Goal: Task Accomplishment & Management: Complete application form

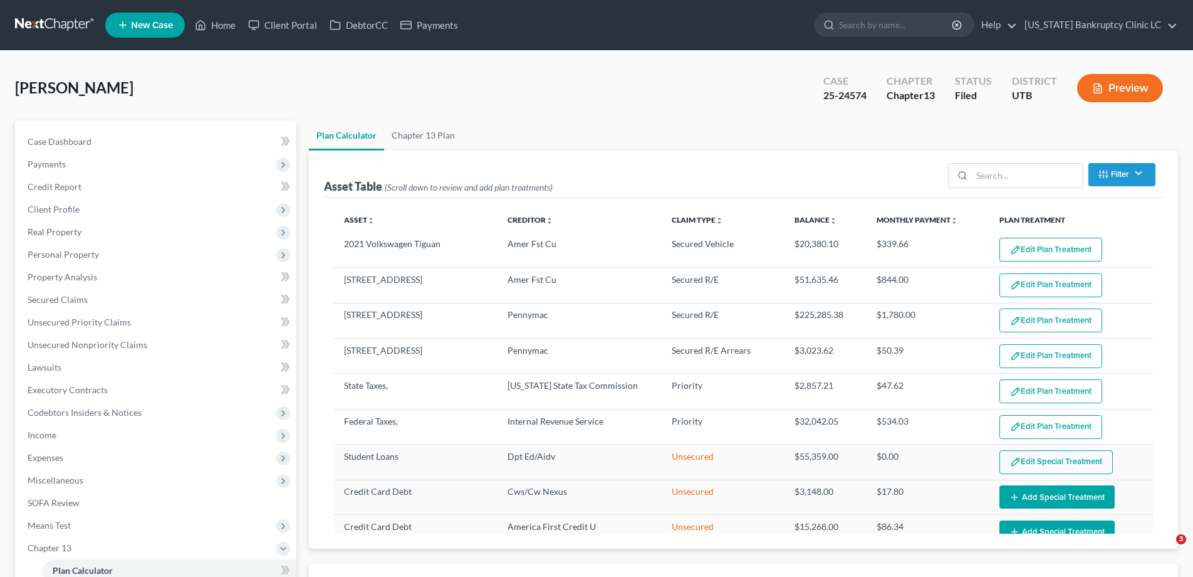
select select "59"
click at [50, 434] on span "Income" at bounding box center [42, 434] width 29 height 11
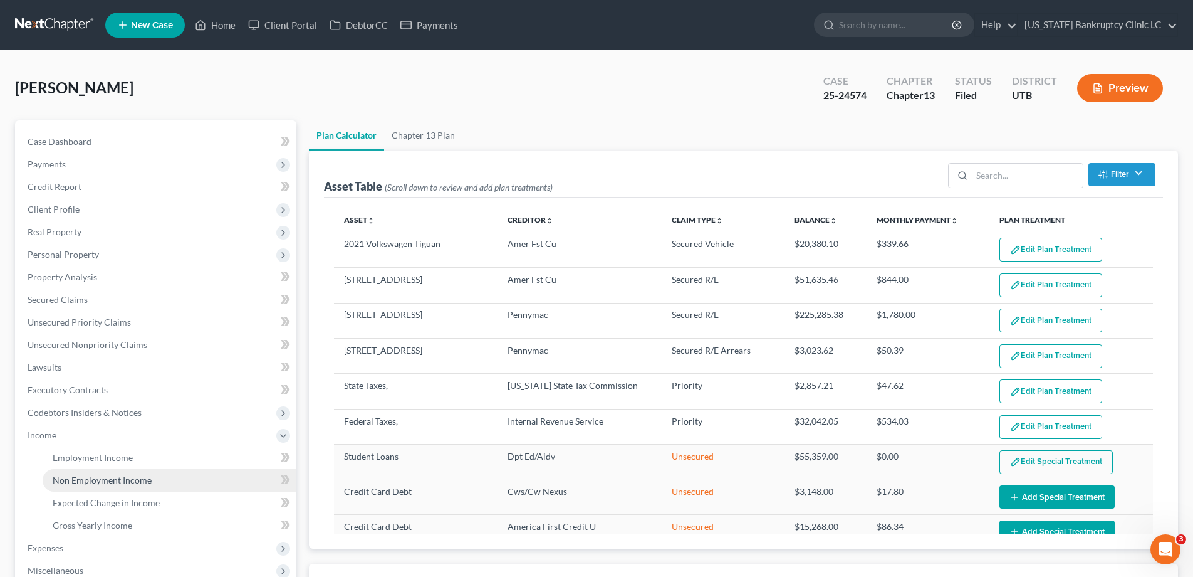
click at [71, 480] on span "Non Employment Income" at bounding box center [102, 479] width 99 height 11
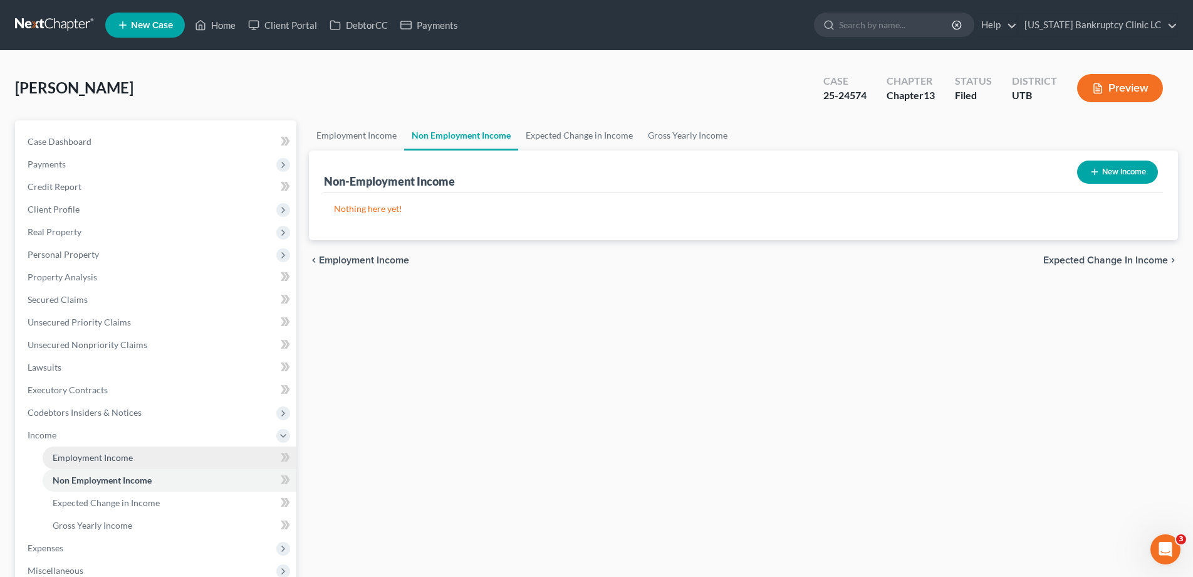
click at [80, 453] on span "Employment Income" at bounding box center [93, 457] width 80 height 11
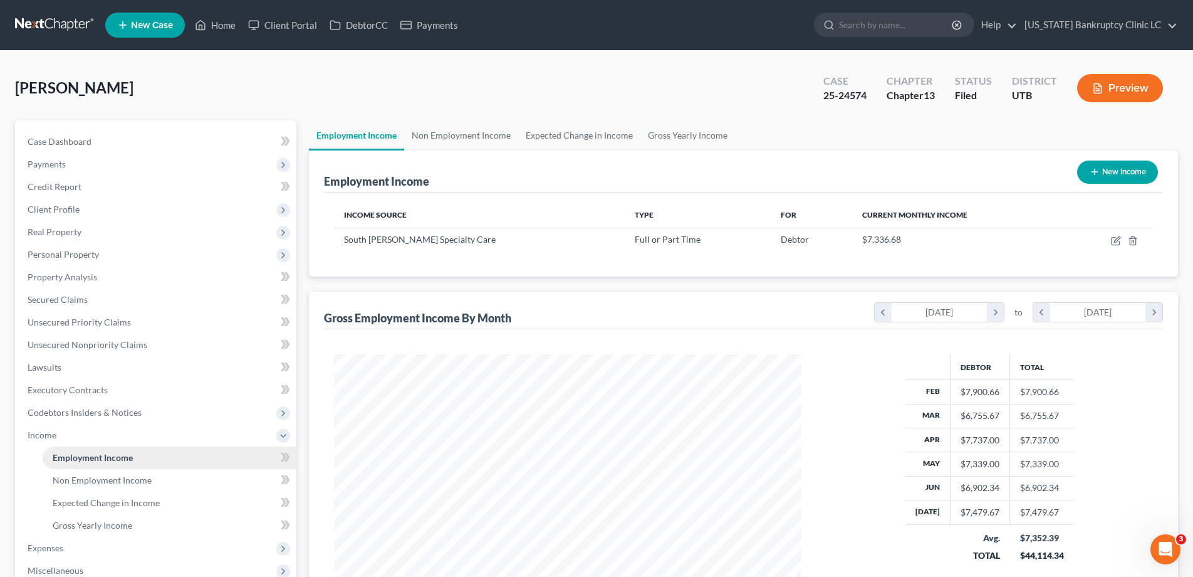
scroll to position [234, 493]
click at [70, 484] on span "Non Employment Income" at bounding box center [102, 479] width 99 height 11
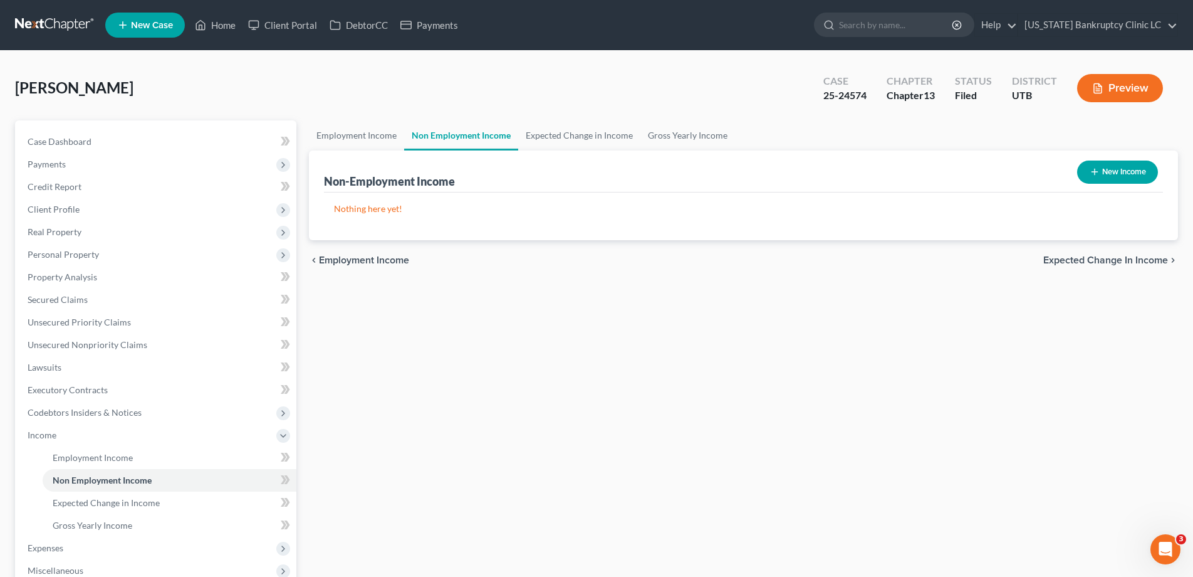
click at [1120, 175] on button "New Income" at bounding box center [1117, 171] width 81 height 23
select select "0"
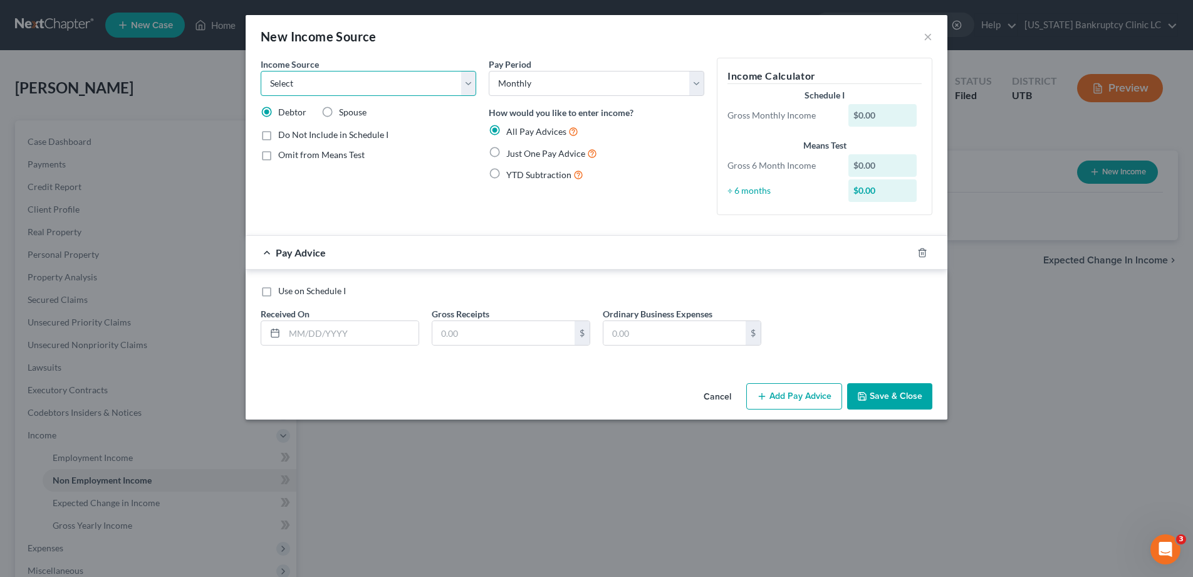
click at [469, 80] on select "Select Unemployment Disability (from employer) Pension Retirement Social Securi…" at bounding box center [369, 83] width 216 height 25
select select "9"
click at [261, 71] on select "Select Unemployment Disability (from employer) Pension Retirement Social Securi…" at bounding box center [369, 83] width 216 height 25
click at [340, 333] on input "text" at bounding box center [352, 333] width 134 height 24
type input "[DATE]"
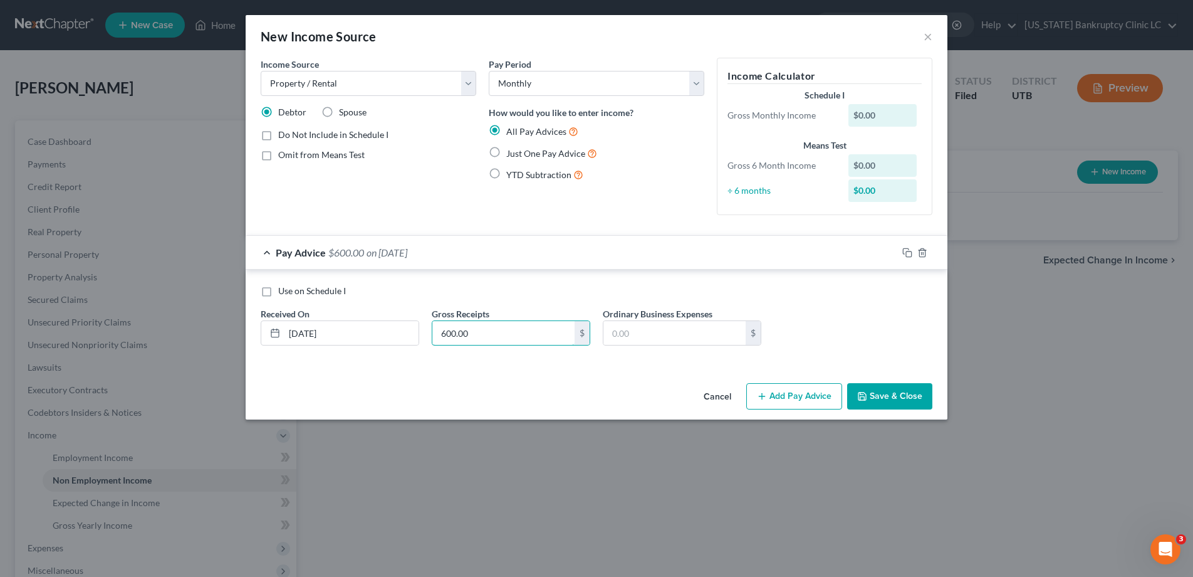
type input "600.00"
click at [904, 395] on button "Save & Close" at bounding box center [889, 396] width 85 height 26
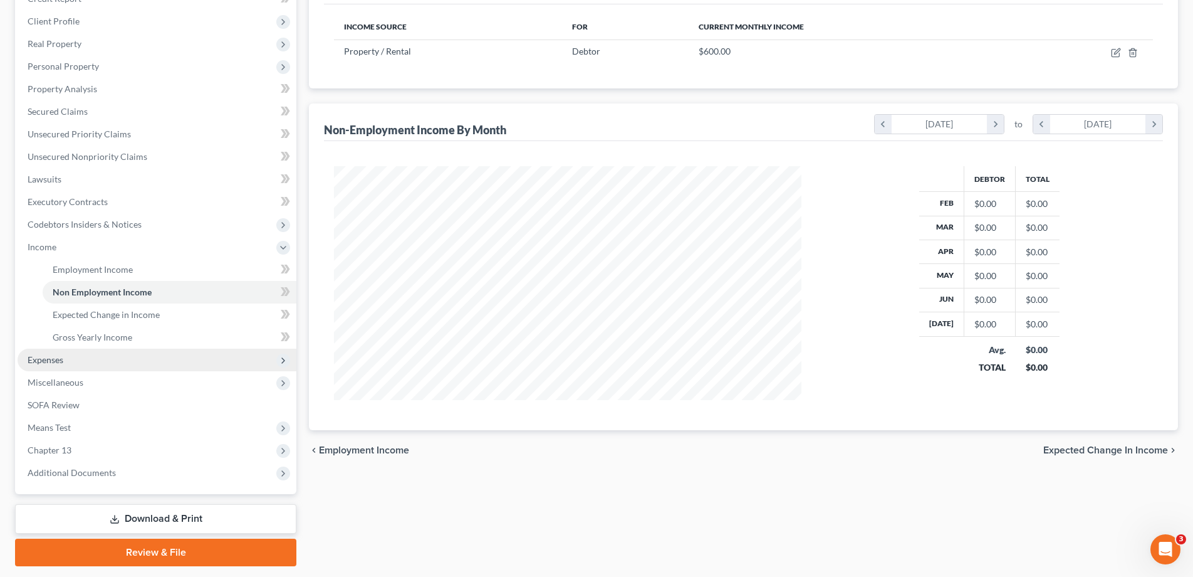
scroll to position [191, 0]
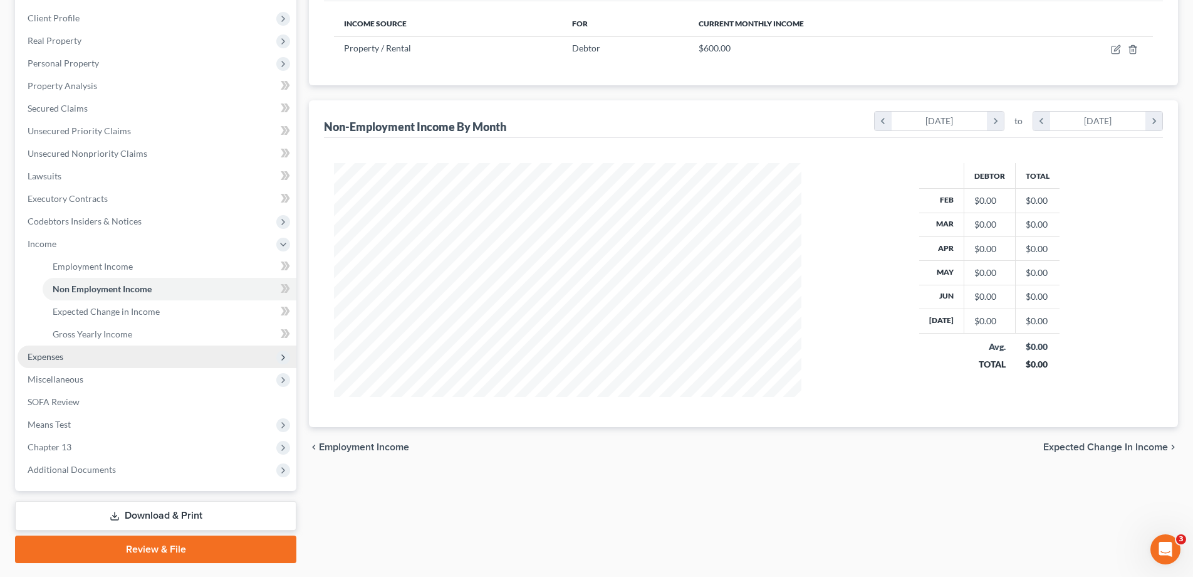
click at [51, 355] on span "Expenses" at bounding box center [46, 356] width 36 height 11
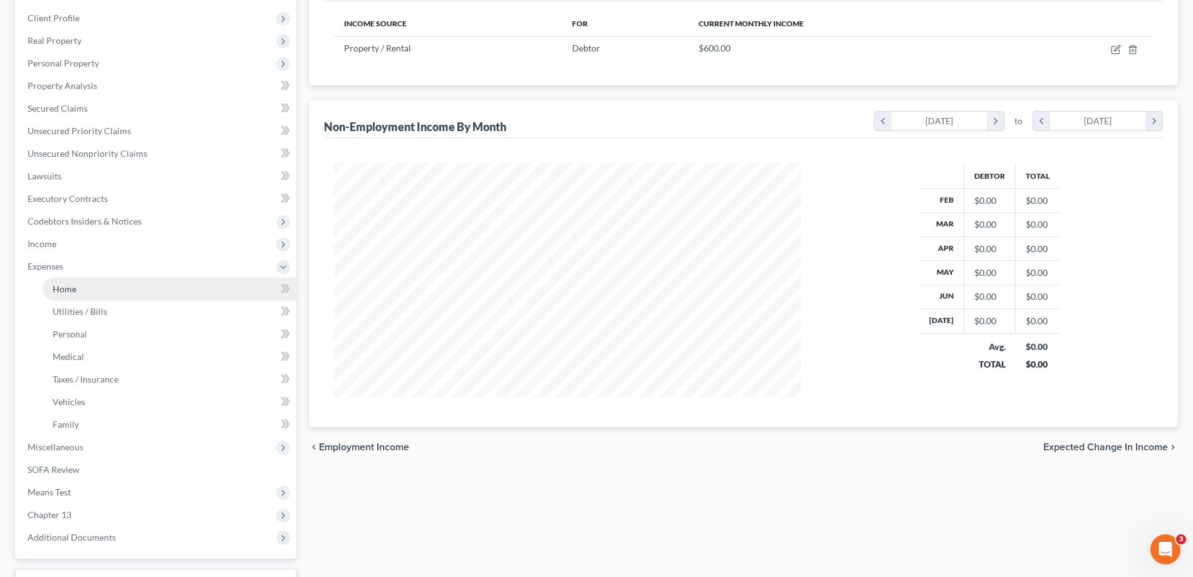
click at [66, 291] on span "Home" at bounding box center [65, 288] width 24 height 11
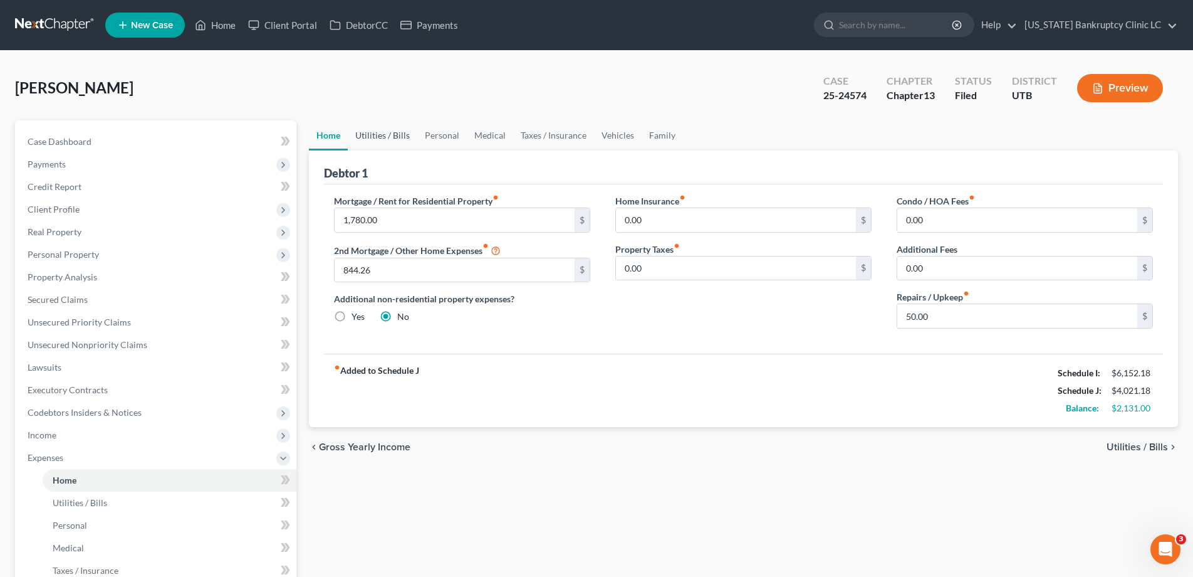
click at [382, 133] on link "Utilities / Bills" at bounding box center [383, 135] width 70 height 30
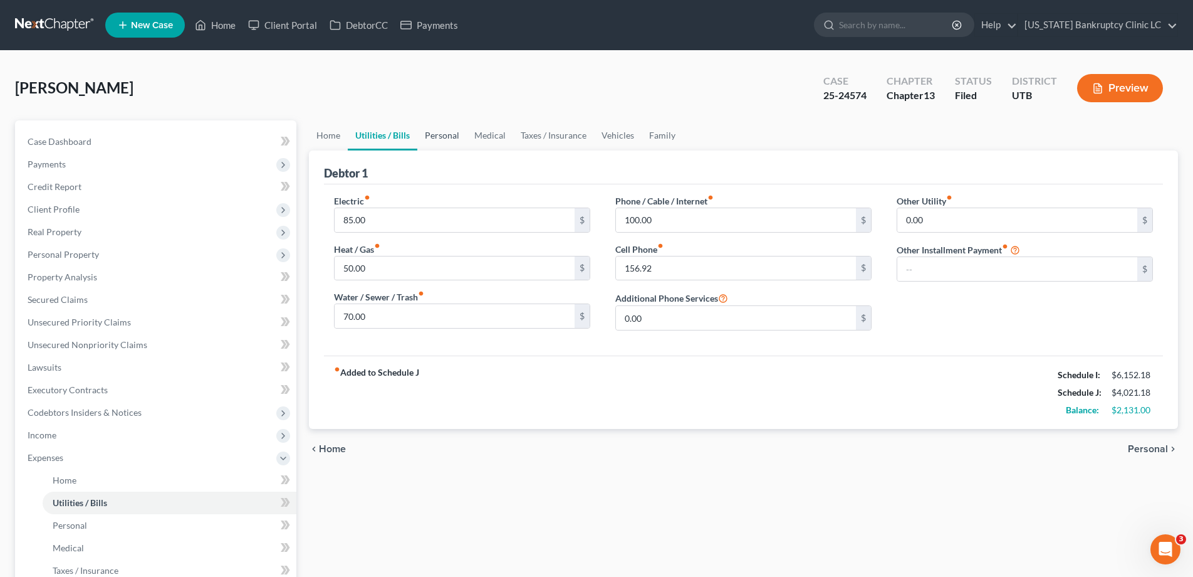
click at [441, 137] on link "Personal" at bounding box center [442, 135] width 50 height 30
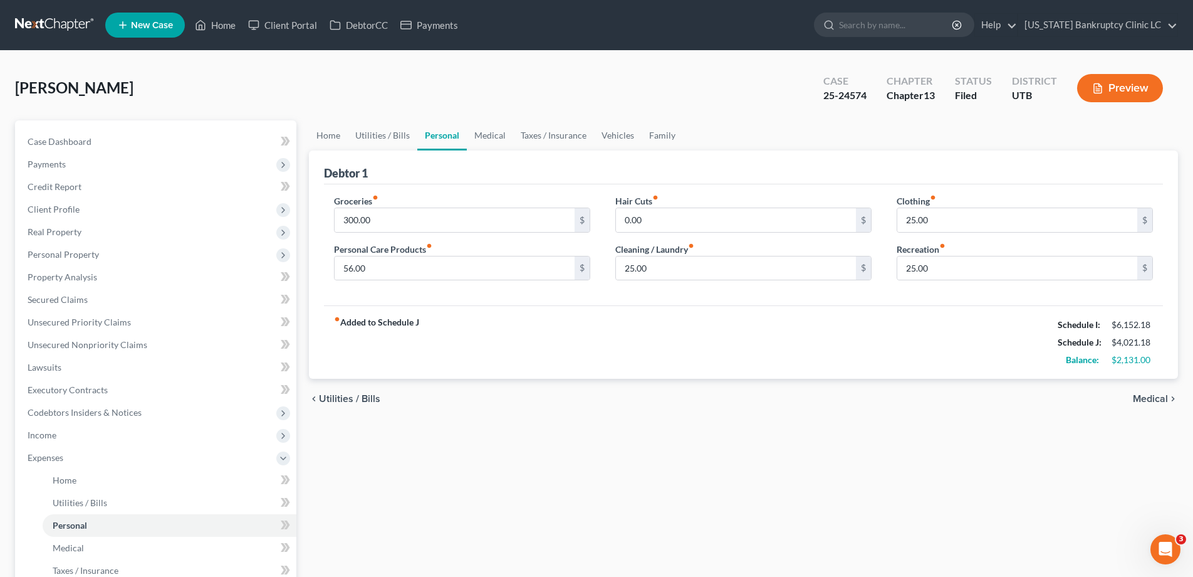
click at [432, 206] on div "Groceries fiber_manual_record 300.00 $" at bounding box center [462, 213] width 256 height 38
click at [401, 219] on input "300.00" at bounding box center [455, 220] width 240 height 24
type input "450.00"
type input "50"
type input "45"
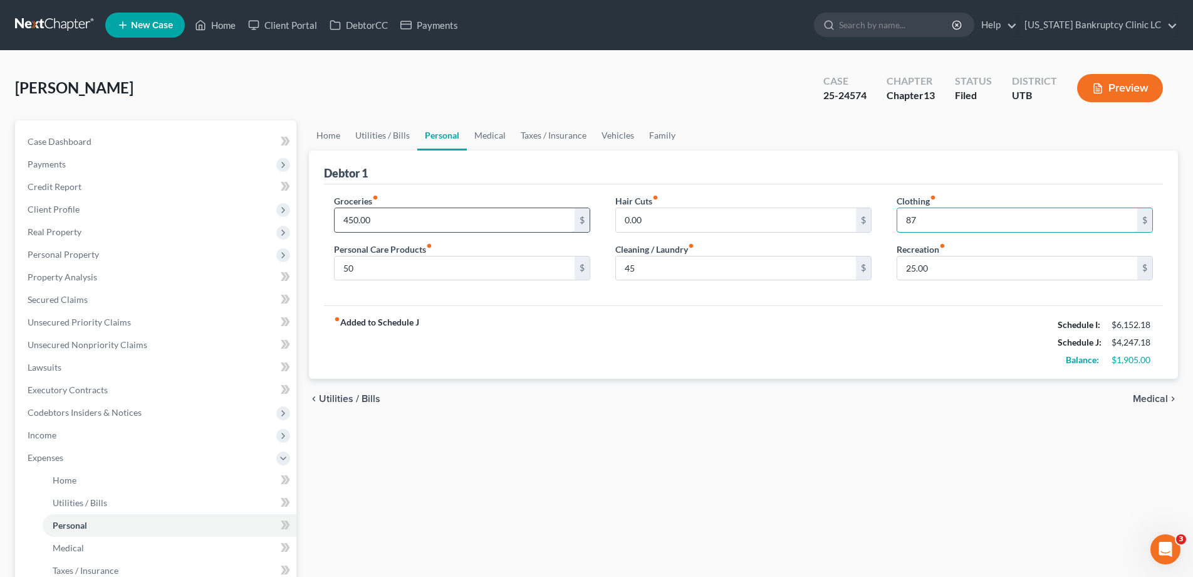
type input "87"
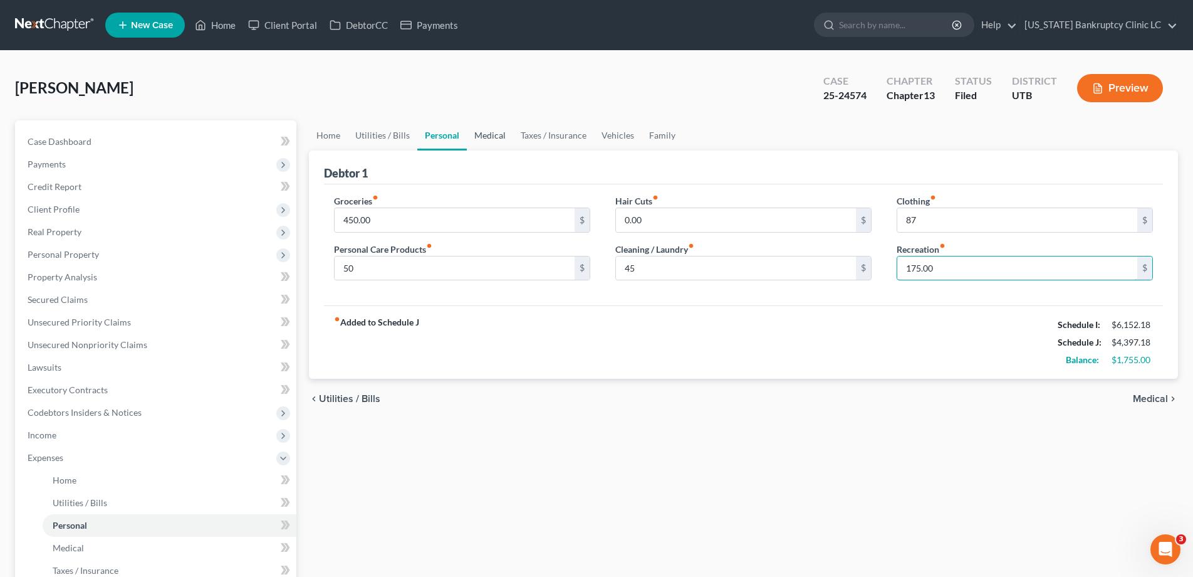
type input "175.00"
click at [493, 135] on link "Medical" at bounding box center [490, 135] width 46 height 30
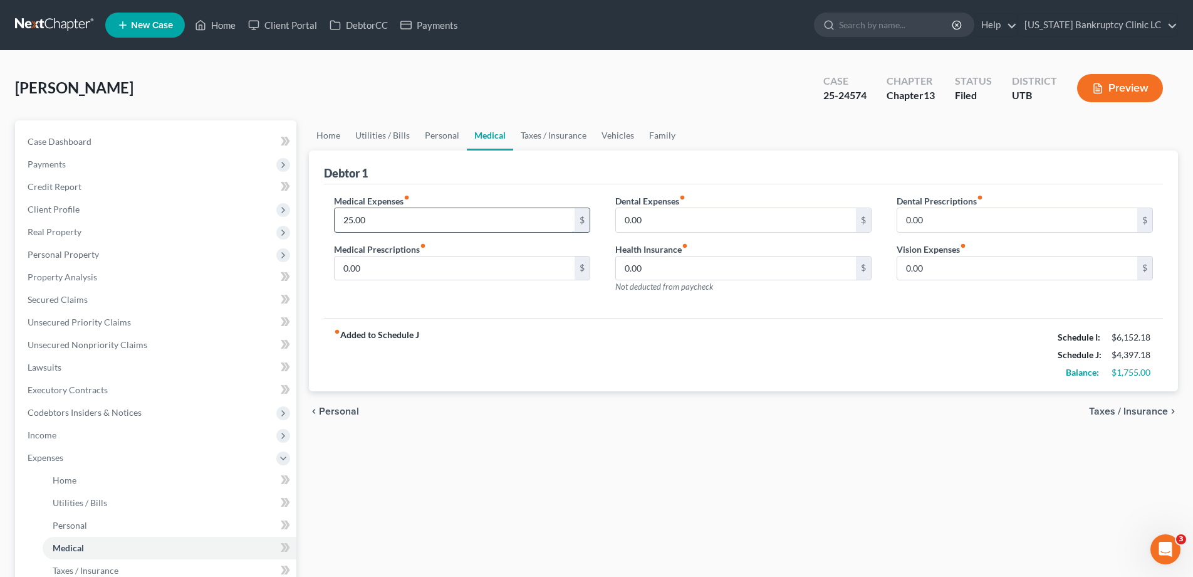
click at [414, 223] on input "25.00" at bounding box center [455, 220] width 240 height 24
type input "83.00"
click at [553, 135] on link "Taxes / Insurance" at bounding box center [553, 135] width 81 height 30
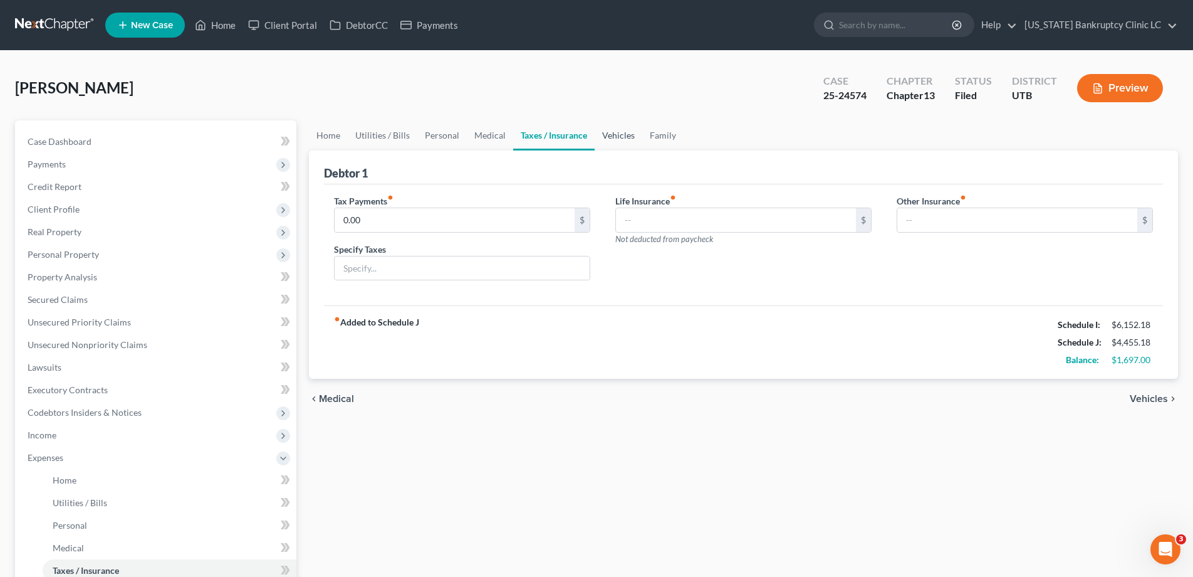
click at [622, 133] on link "Vehicles" at bounding box center [619, 135] width 48 height 30
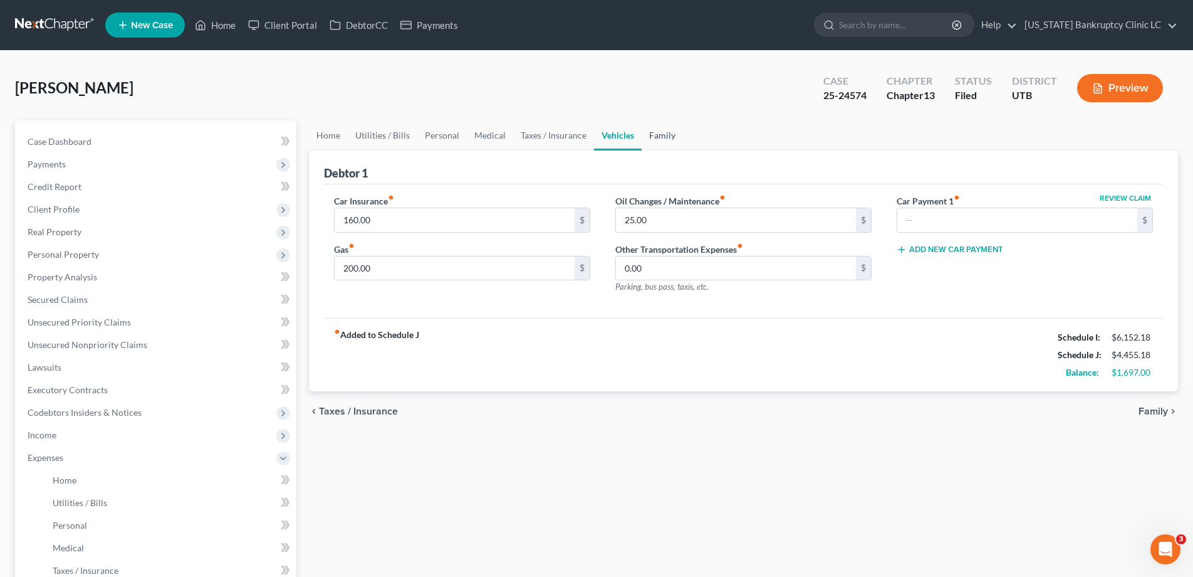
click at [659, 134] on link "Family" at bounding box center [662, 135] width 41 height 30
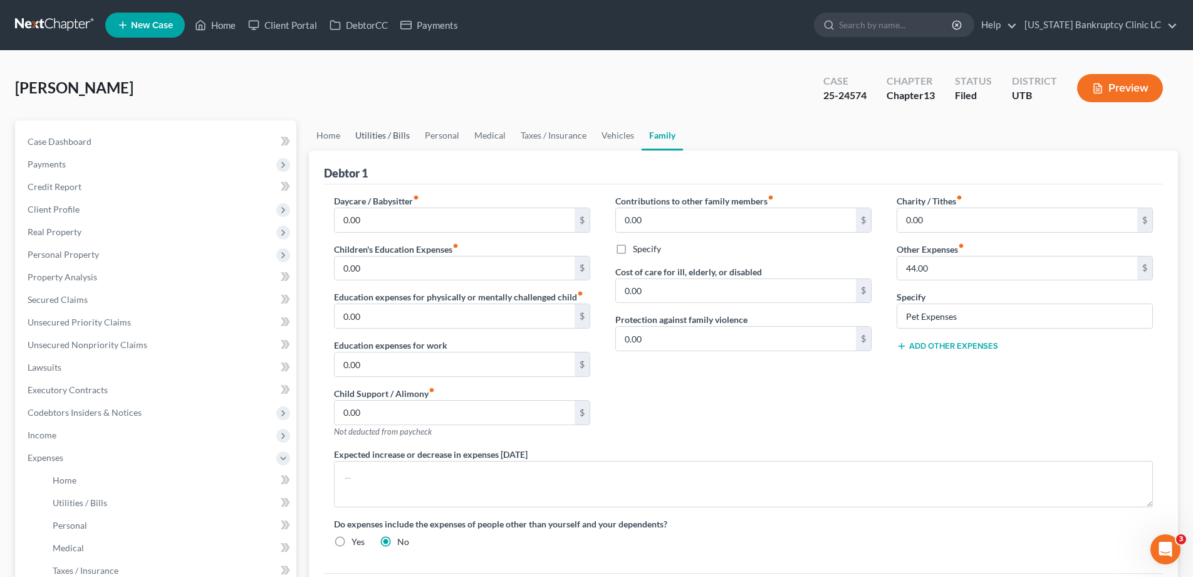
click at [384, 137] on link "Utilities / Bills" at bounding box center [383, 135] width 70 height 30
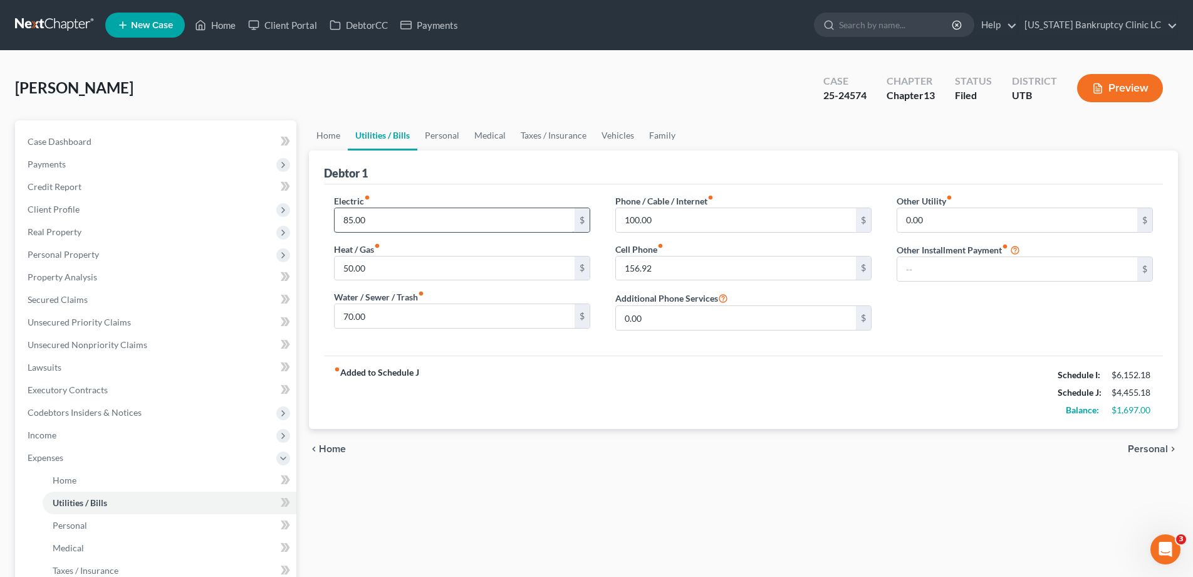
click at [372, 219] on input "85.00" at bounding box center [455, 220] width 240 height 24
type input "135.00"
type input "100"
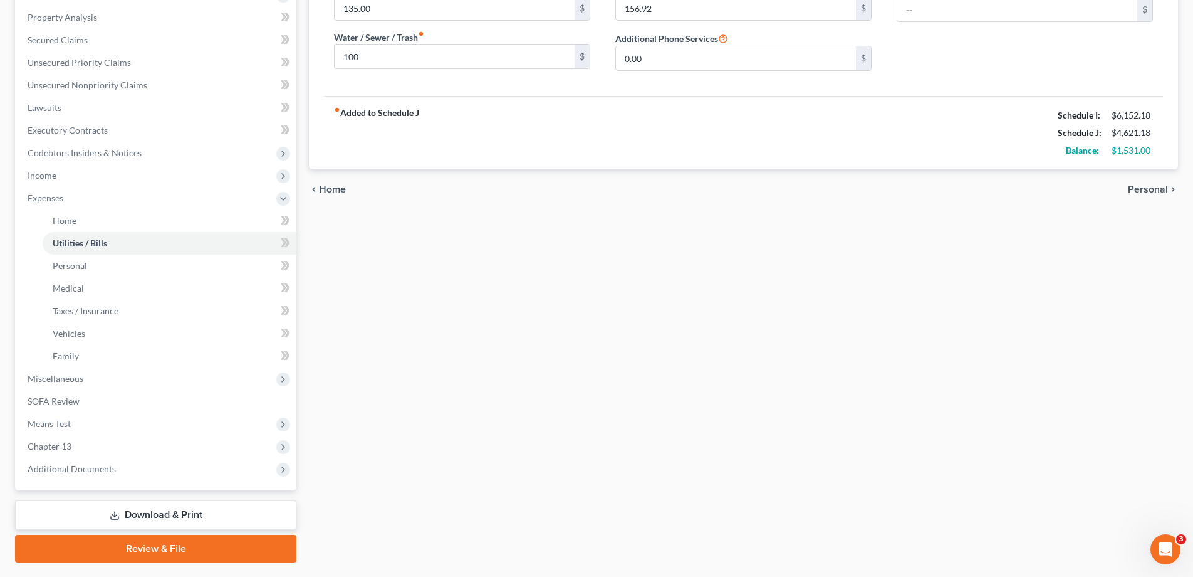
scroll to position [293, 0]
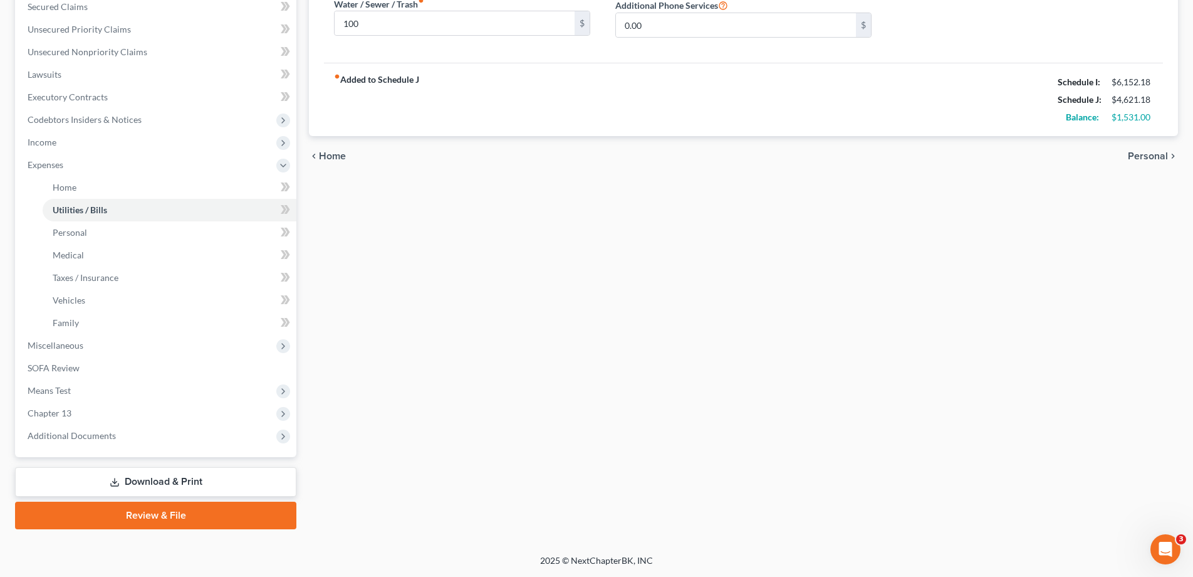
type input "101.00"
click at [173, 480] on link "Download & Print" at bounding box center [155, 481] width 281 height 29
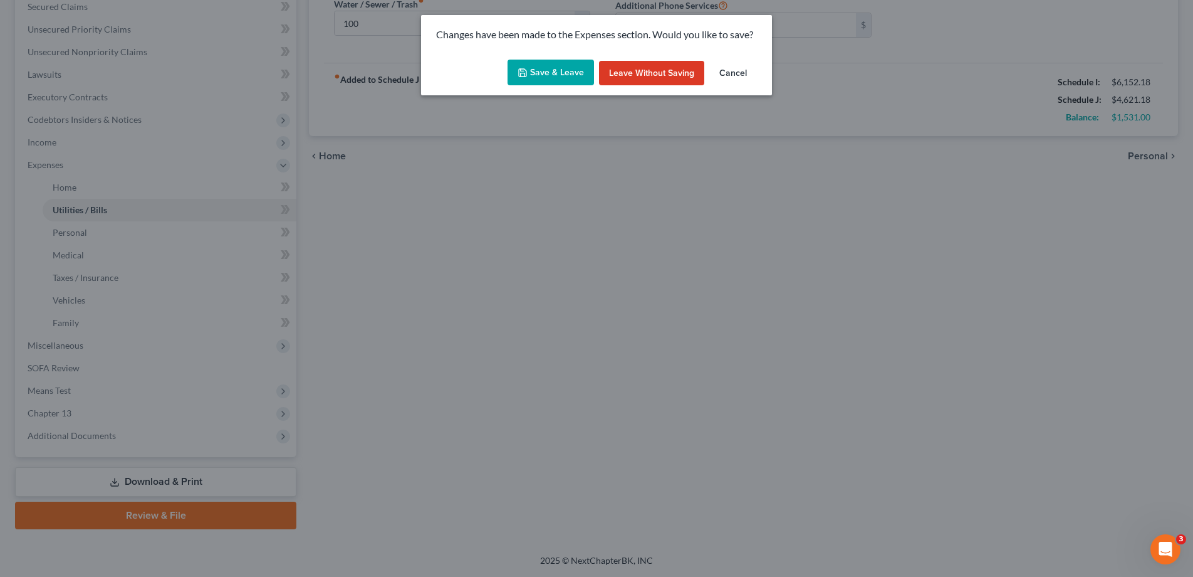
click at [556, 71] on button "Save & Leave" at bounding box center [551, 73] width 86 height 26
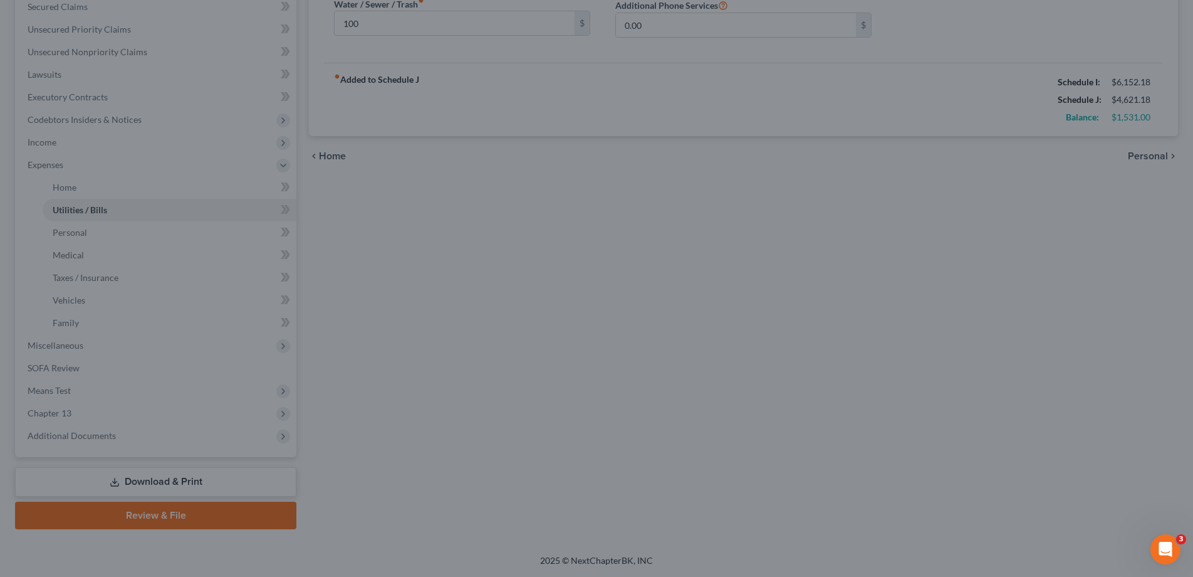
type input "100.00"
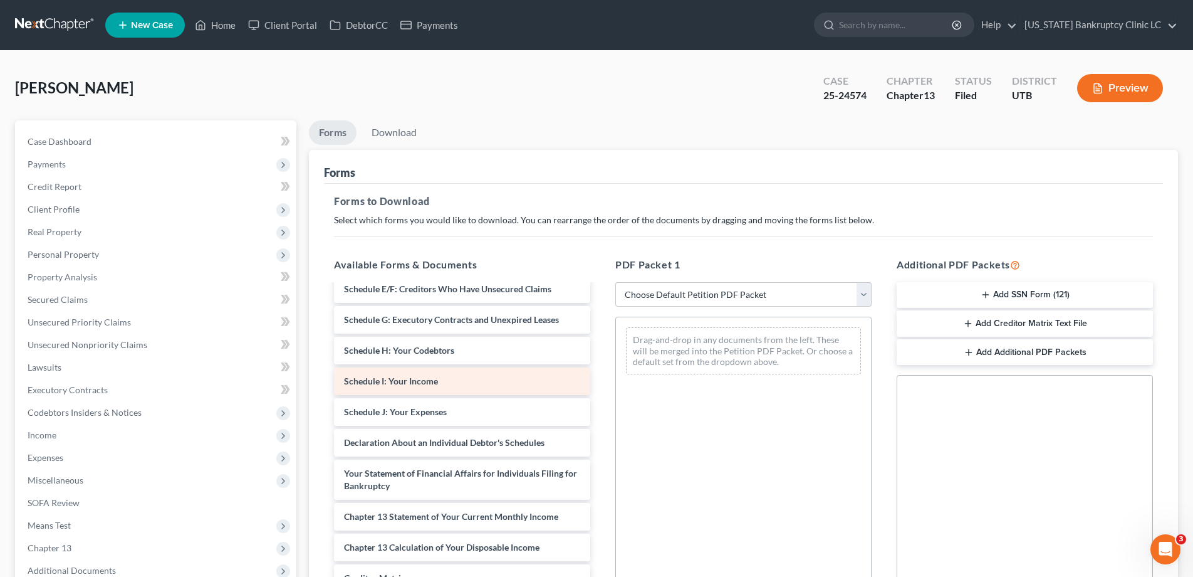
scroll to position [252, 0]
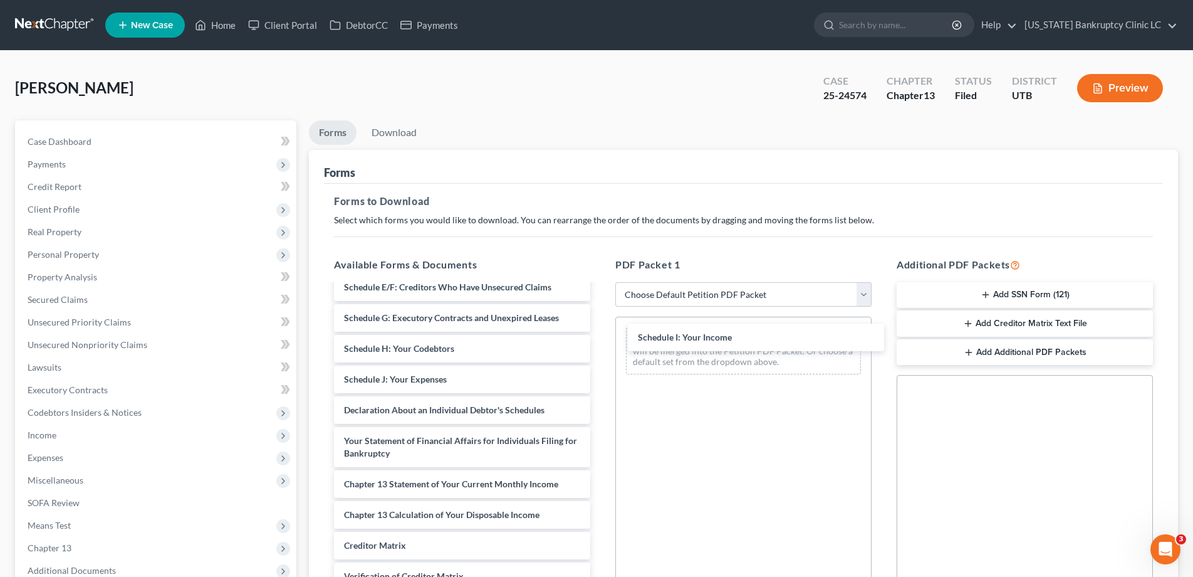
drag, startPoint x: 373, startPoint y: 379, endPoint x: 667, endPoint y: 337, distance: 296.9
click at [600, 337] on div "Schedule I: Your Income Chapter 13 Plan (Chapter 13 Plan - [US_STATE] Bankruptc…" at bounding box center [462, 348] width 276 height 630
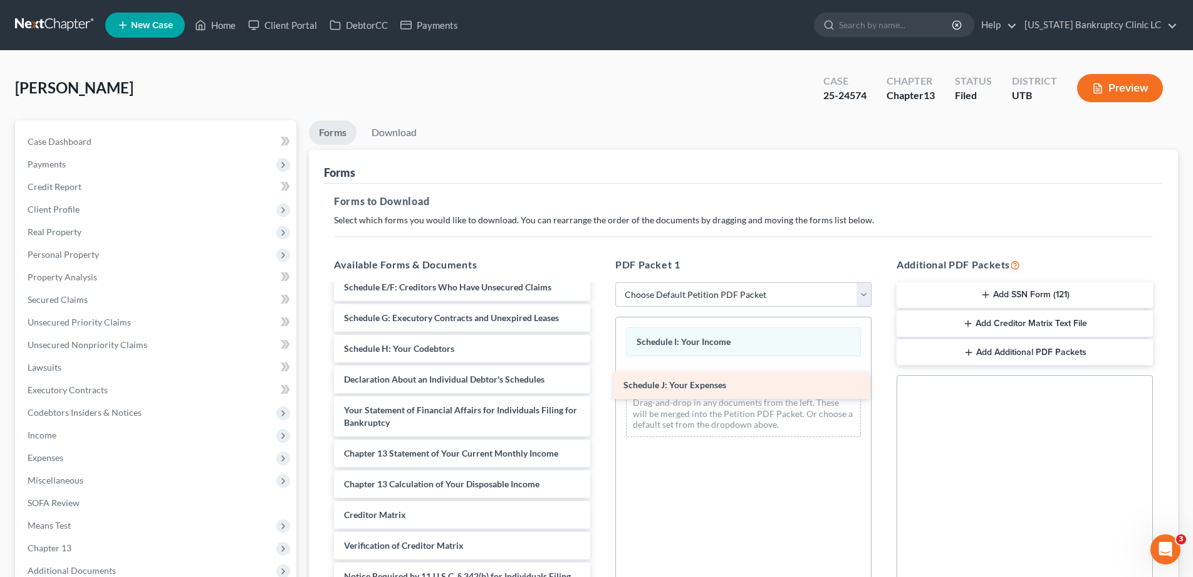
drag, startPoint x: 382, startPoint y: 381, endPoint x: 661, endPoint y: 387, distance: 279.6
click at [600, 387] on div "Schedule J: Your Expenses Chapter 13 Plan (Chapter 13 Plan - [US_STATE] Bankrup…" at bounding box center [462, 333] width 276 height 600
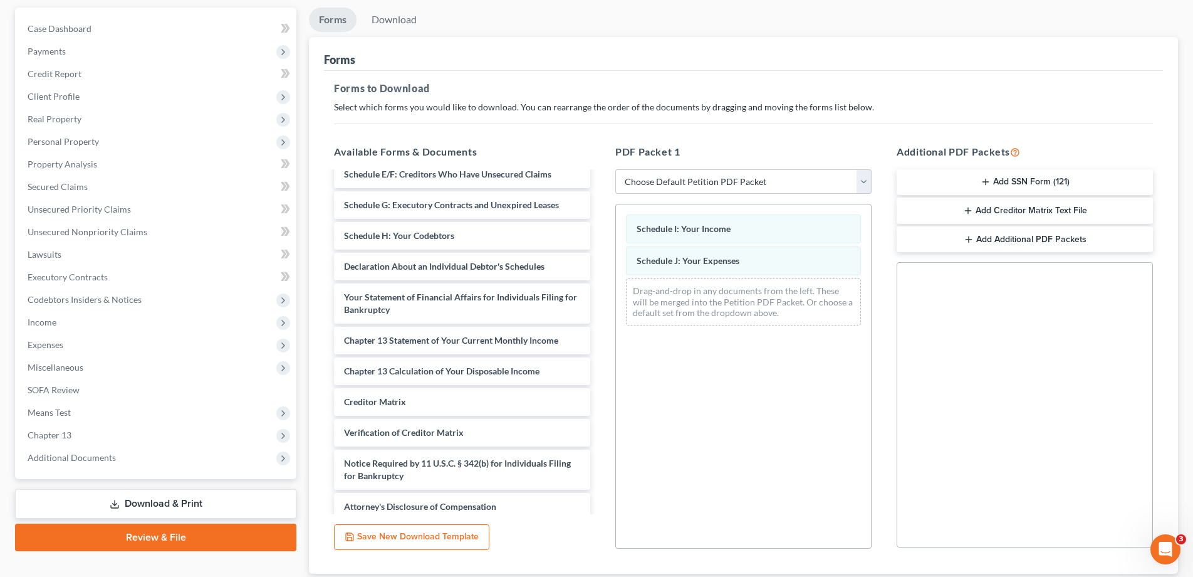
scroll to position [197, 0]
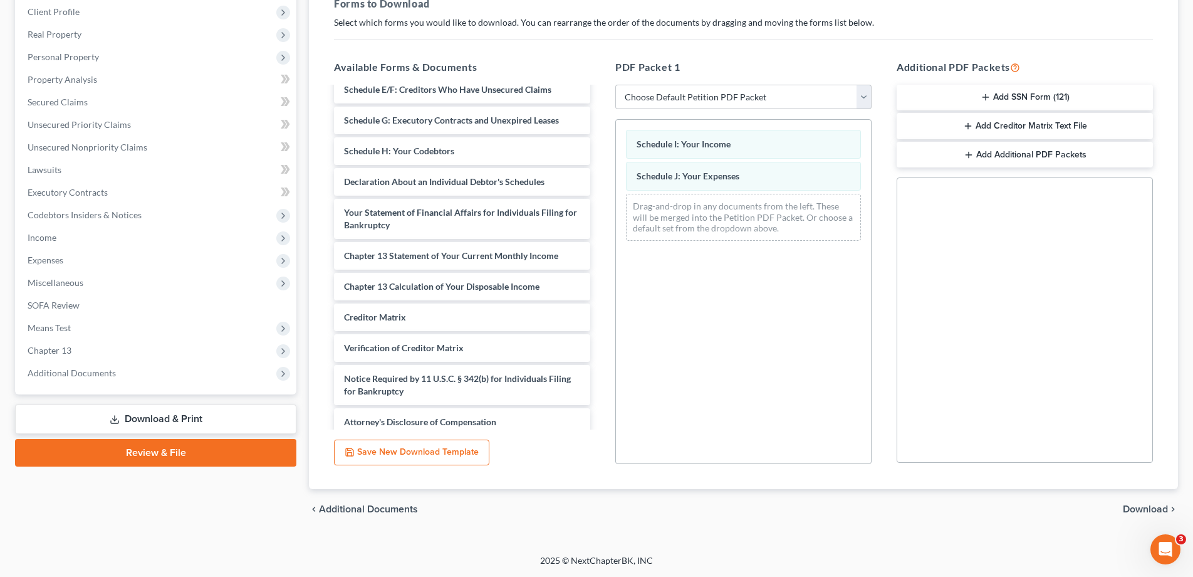
click at [1145, 506] on span "Download" at bounding box center [1145, 509] width 45 height 10
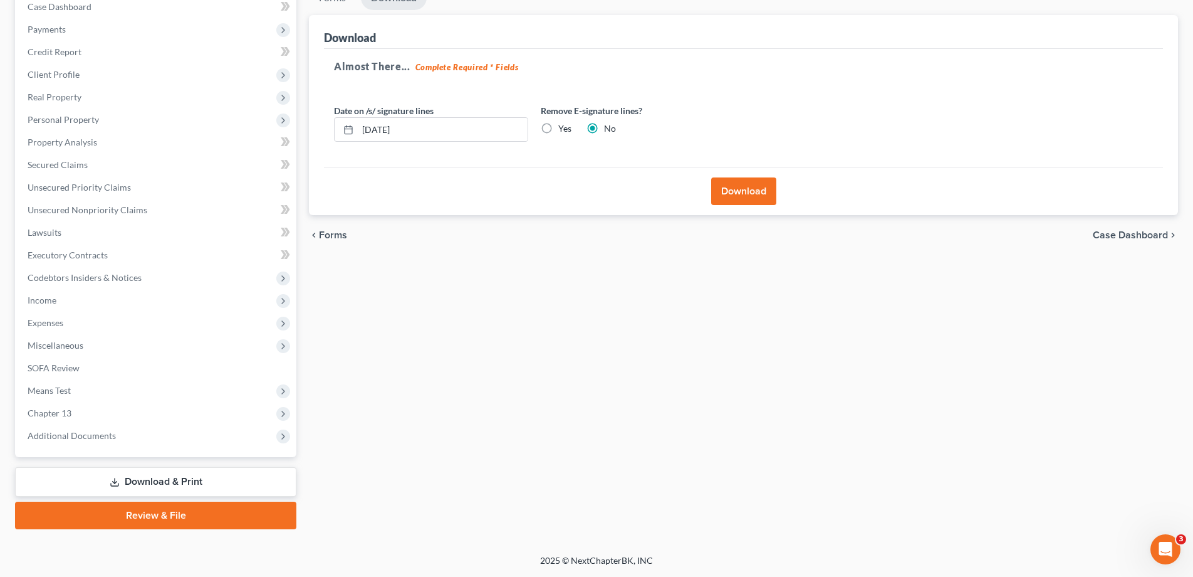
scroll to position [135, 0]
click at [749, 190] on button "Download" at bounding box center [743, 191] width 65 height 28
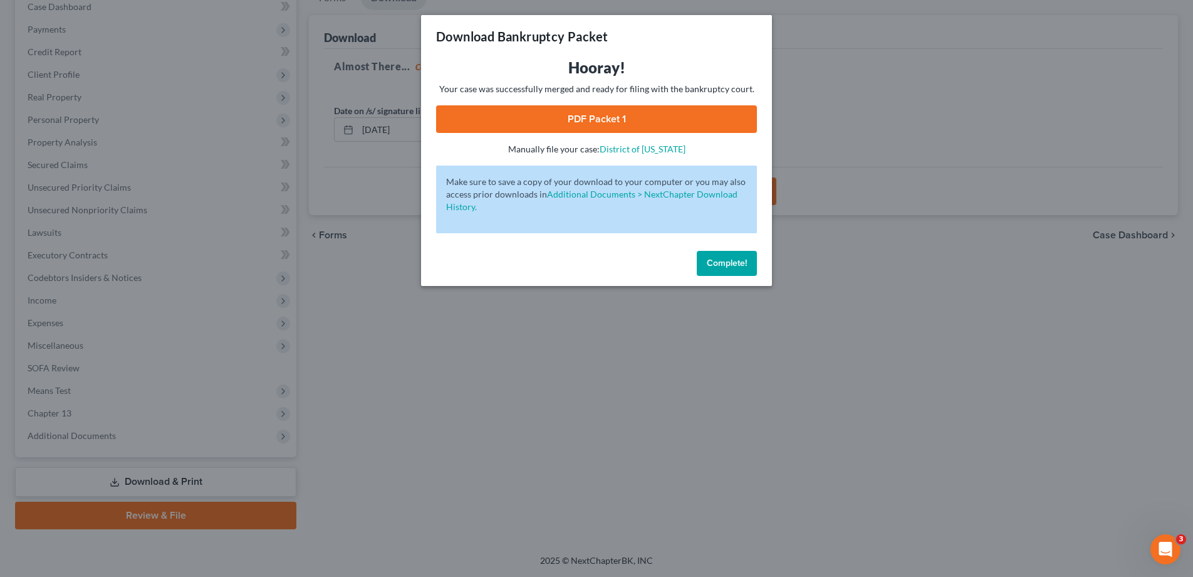
click at [601, 112] on link "PDF Packet 1" at bounding box center [596, 119] width 321 height 28
click at [719, 264] on span "Complete!" at bounding box center [727, 263] width 40 height 11
